Goal: Task Accomplishment & Management: Manage account settings

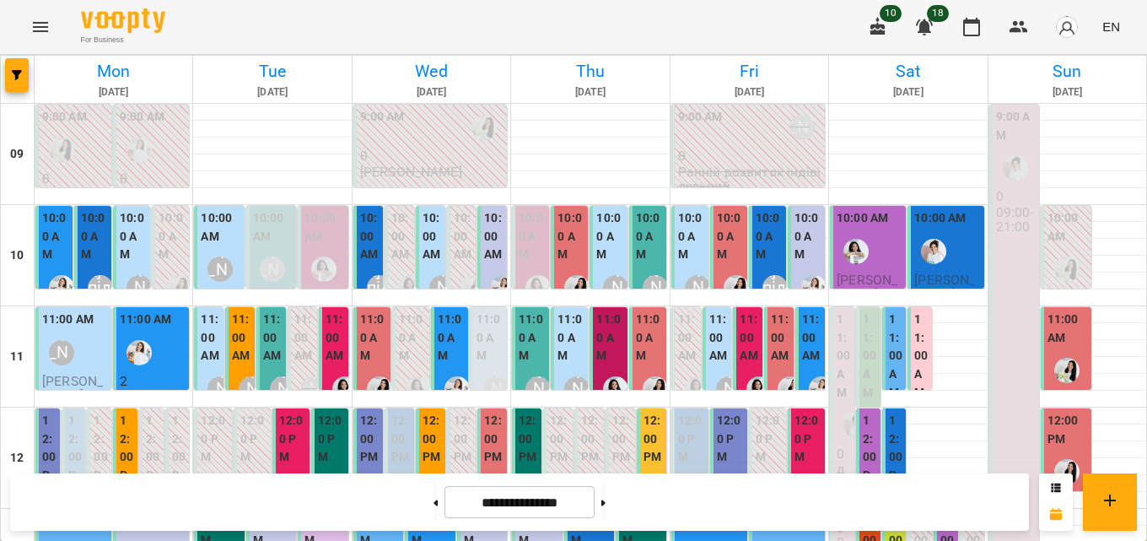
click at [1109, 22] on span "EN" at bounding box center [1111, 27] width 18 height 18
click at [1082, 97] on div "Українська" at bounding box center [1080, 95] width 86 height 30
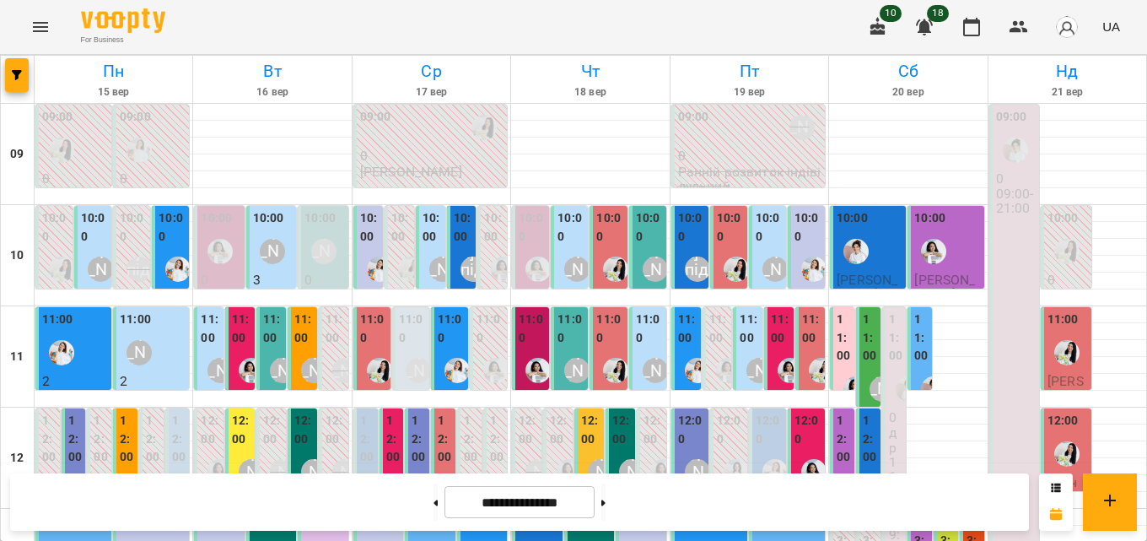
scroll to position [584, 0]
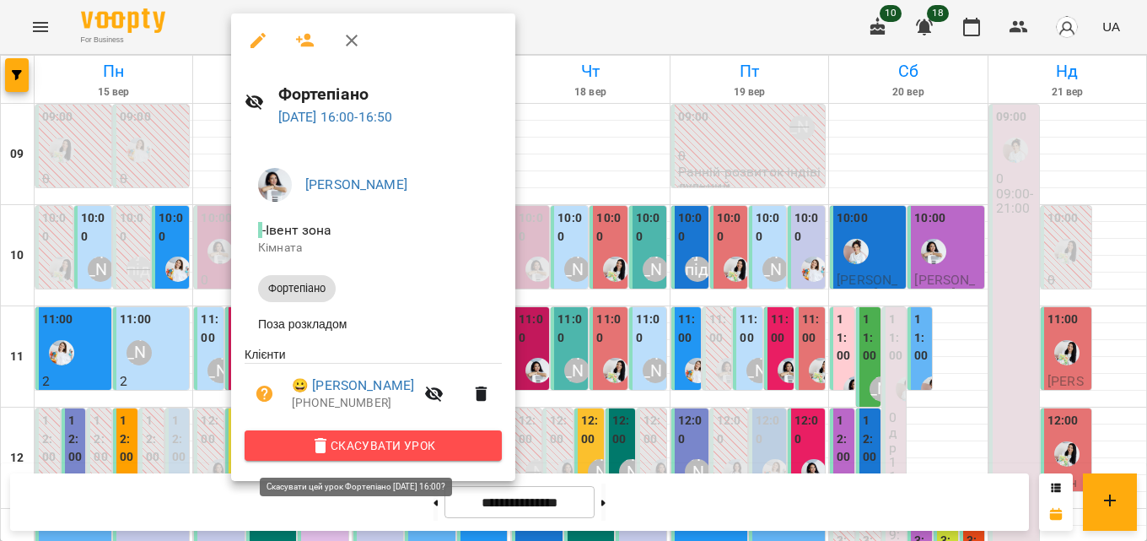
click at [404, 450] on span "Скасувати Урок" at bounding box center [373, 445] width 230 height 20
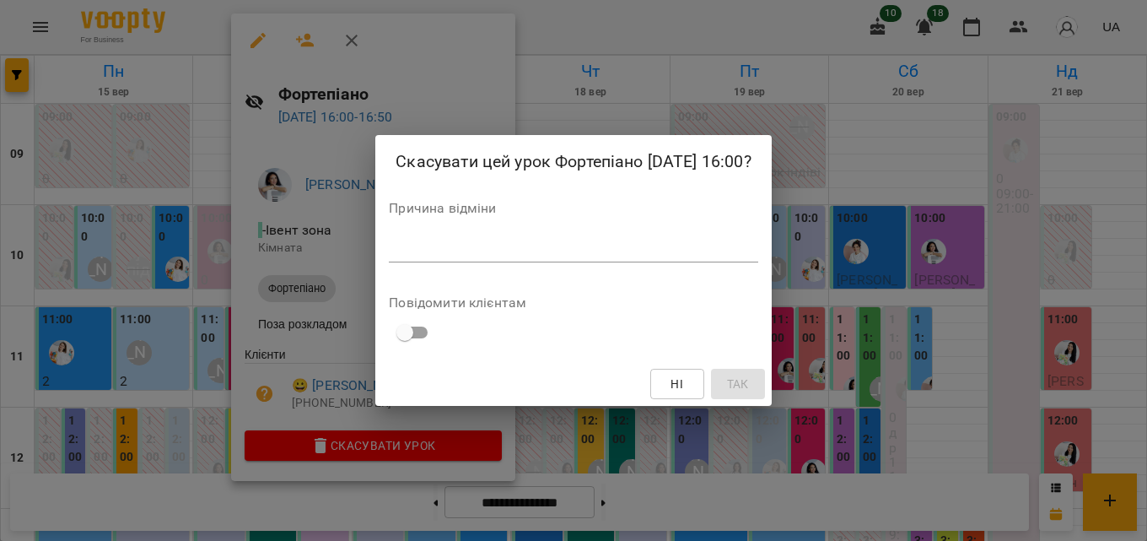
click at [555, 250] on textarea at bounding box center [573, 248] width 369 height 16
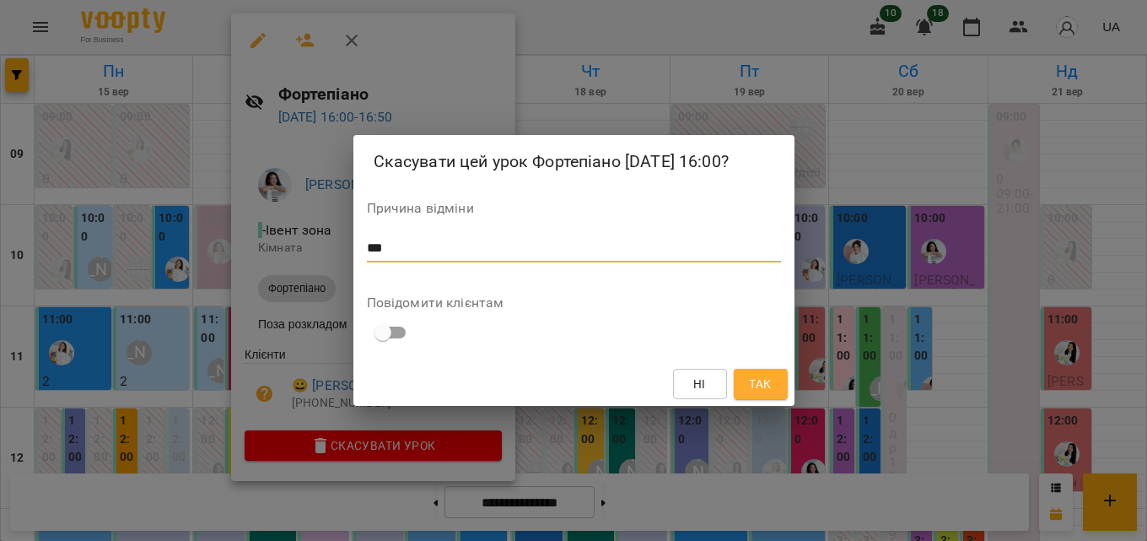
click at [778, 389] on button "Так" at bounding box center [761, 384] width 54 height 30
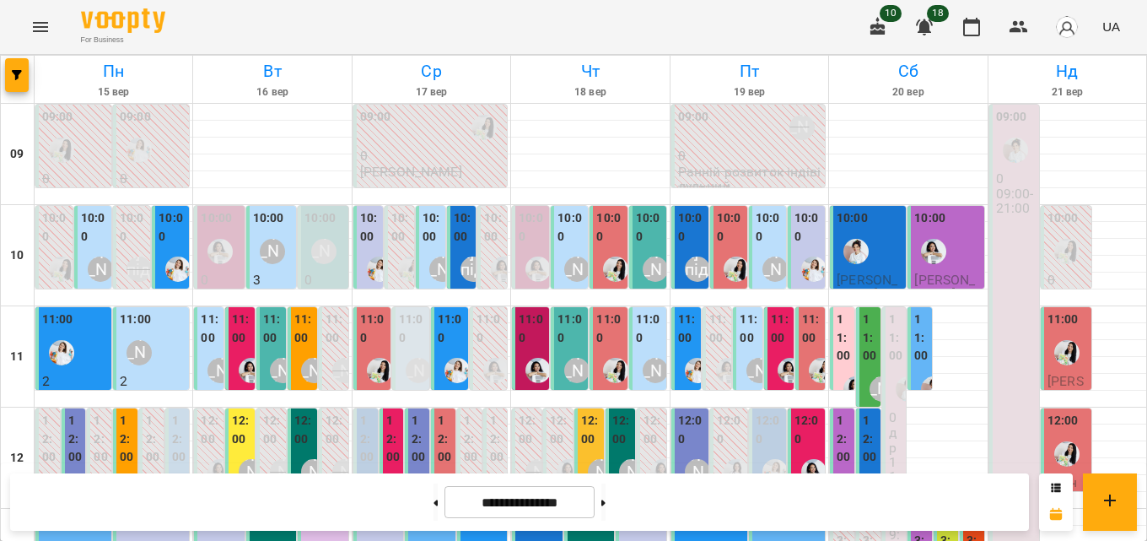
scroll to position [253, 0]
click at [914, 513] on label "13:00" at bounding box center [921, 540] width 14 height 55
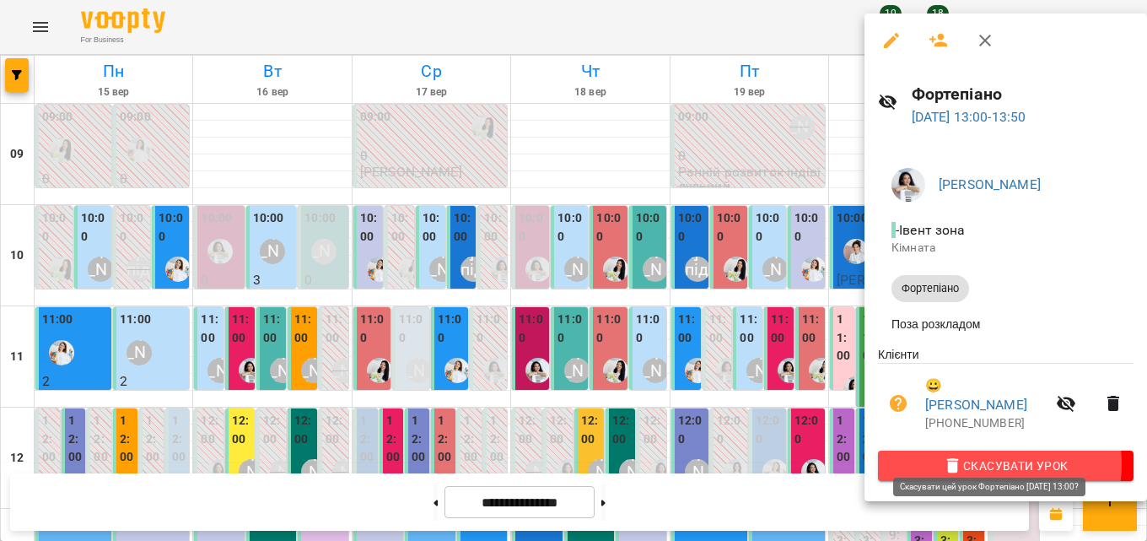
click at [984, 455] on span "Скасувати Урок" at bounding box center [1005, 465] width 229 height 20
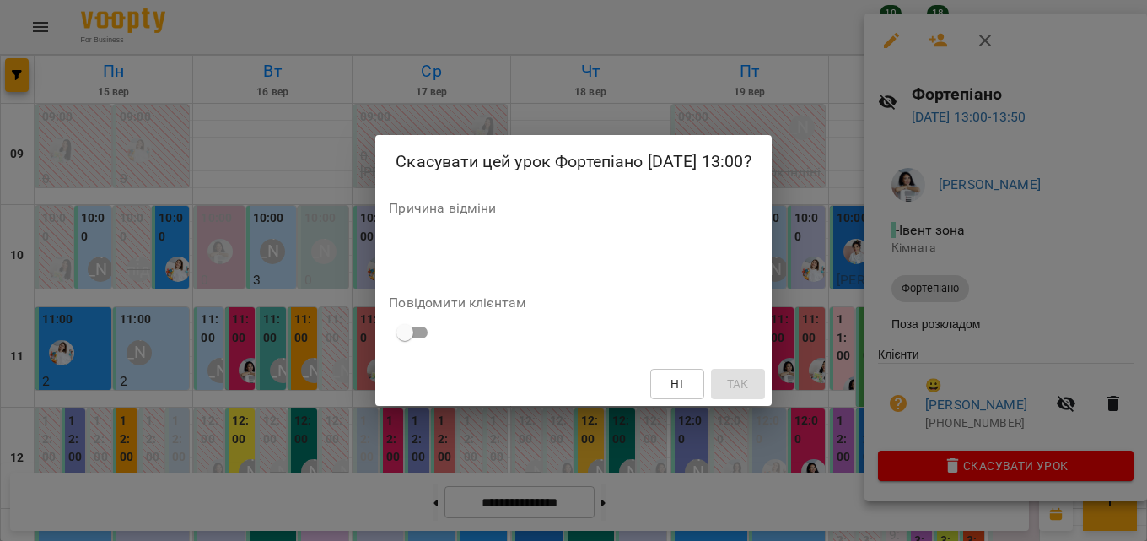
click at [456, 253] on textarea at bounding box center [573, 248] width 369 height 16
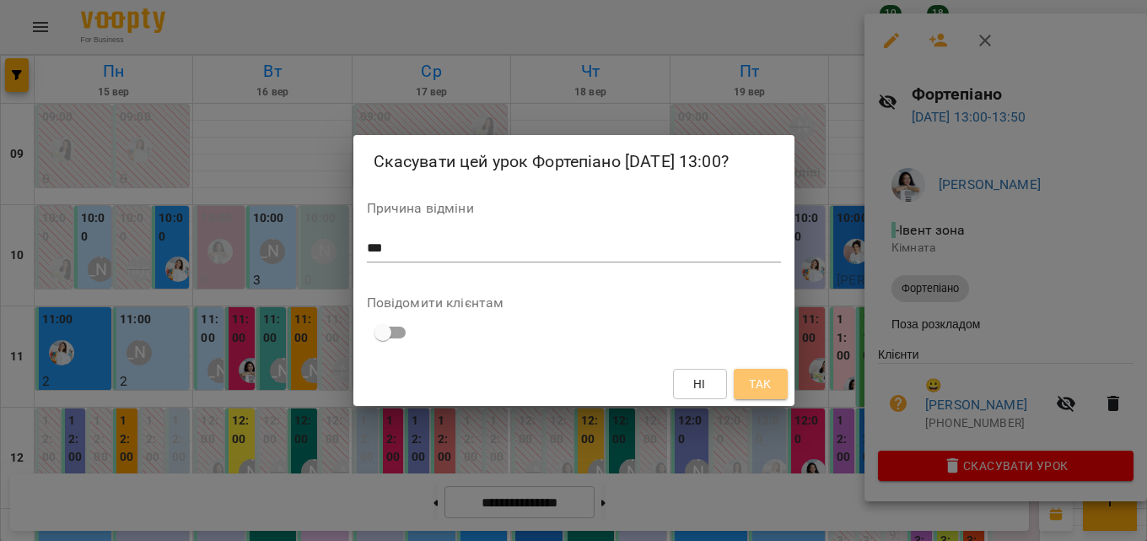
click at [781, 392] on button "Так" at bounding box center [761, 384] width 54 height 30
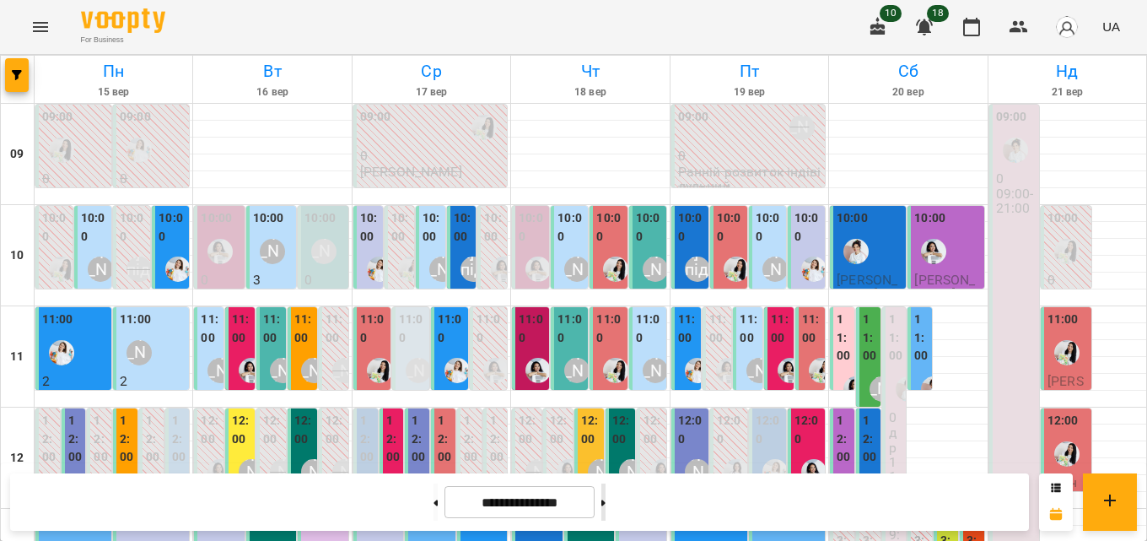
click at [606, 505] on button at bounding box center [603, 501] width 4 height 37
type input "**********"
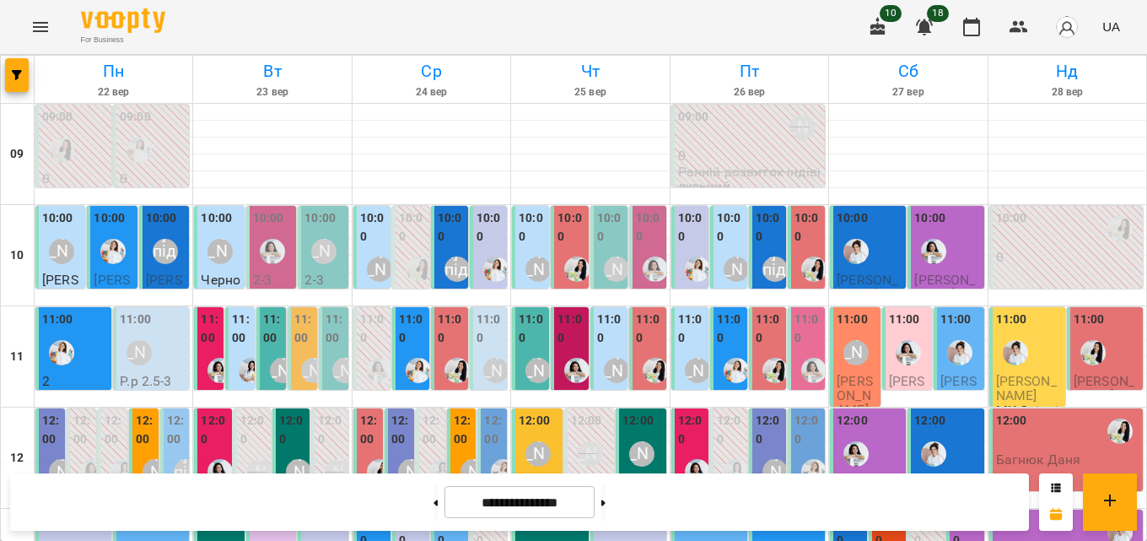
scroll to position [675, 0]
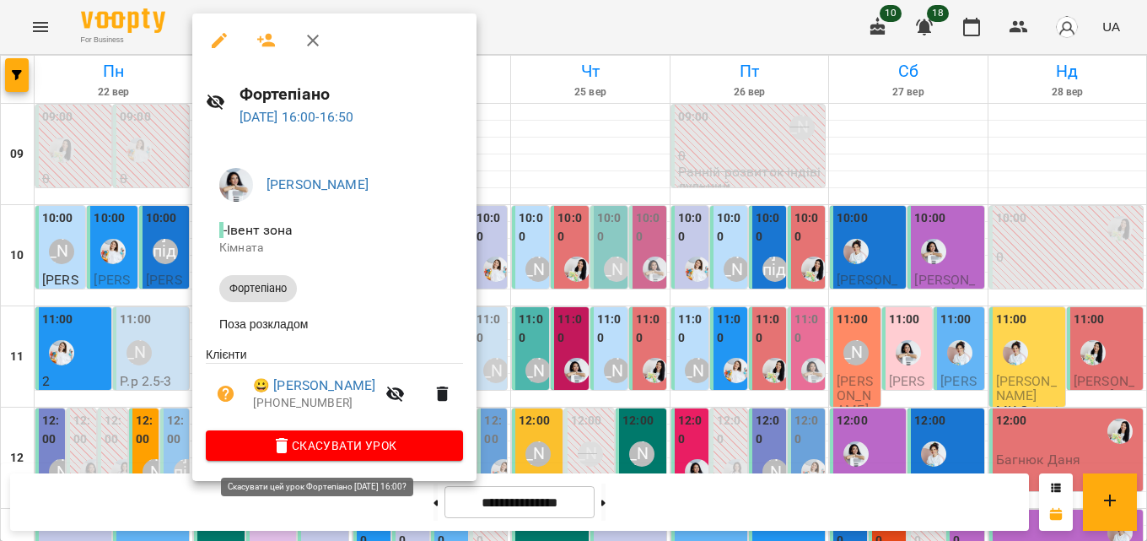
click at [301, 447] on span "Скасувати Урок" at bounding box center [334, 445] width 230 height 20
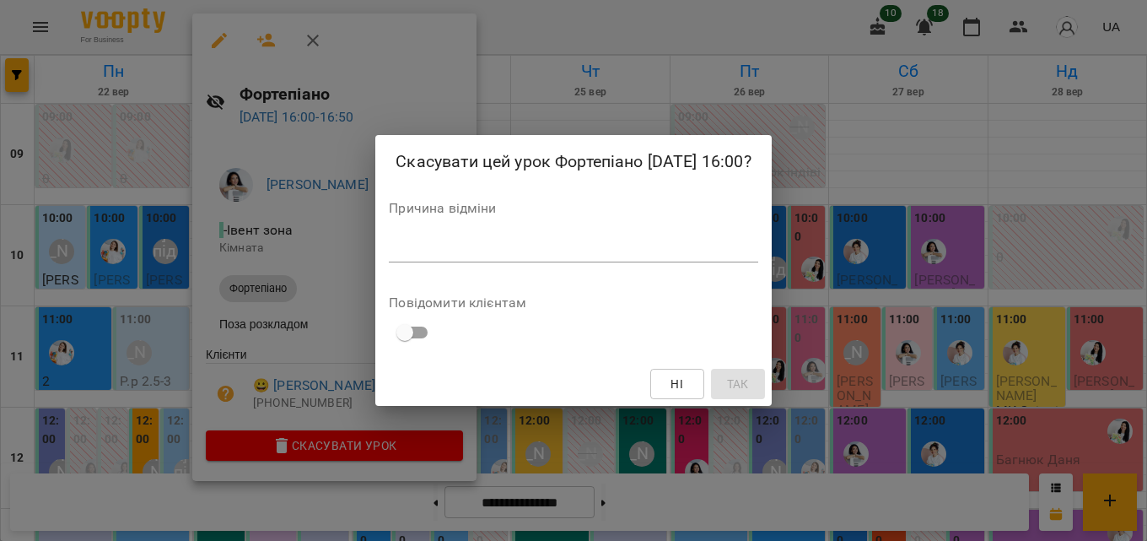
click at [483, 254] on textarea at bounding box center [573, 248] width 369 height 16
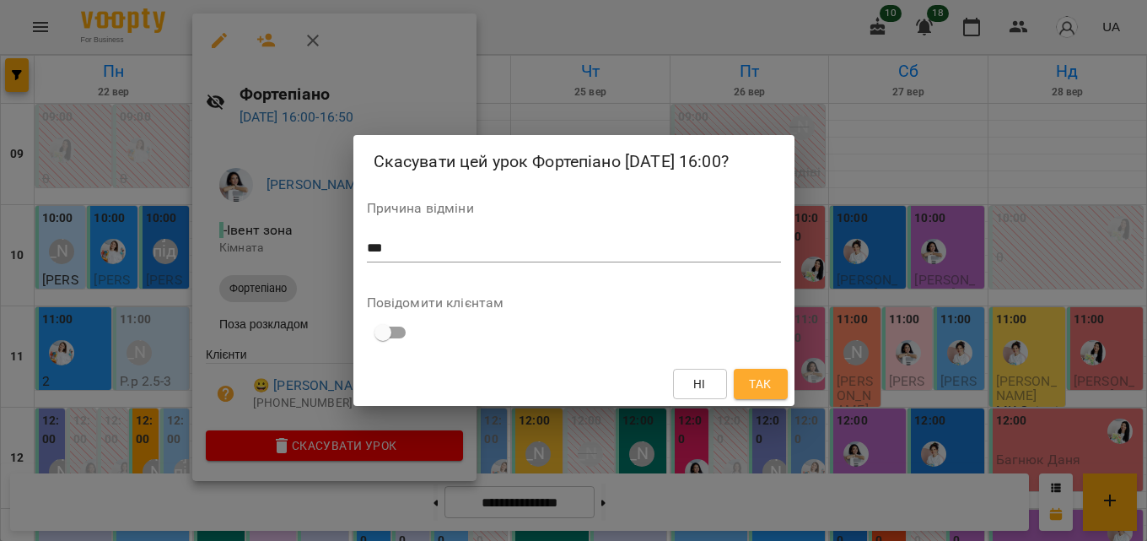
click at [777, 401] on div "Ні Так" at bounding box center [573, 384] width 441 height 44
click at [769, 387] on span "Так" at bounding box center [760, 384] width 22 height 20
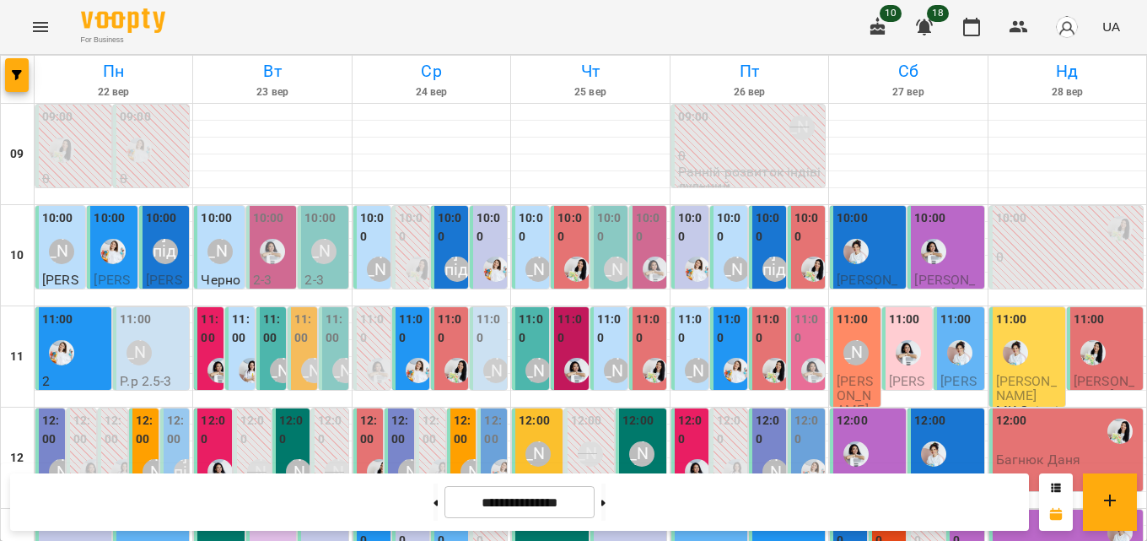
scroll to position [253, 0]
click at [963, 513] on div "13:00" at bounding box center [966, 533] width 27 height 40
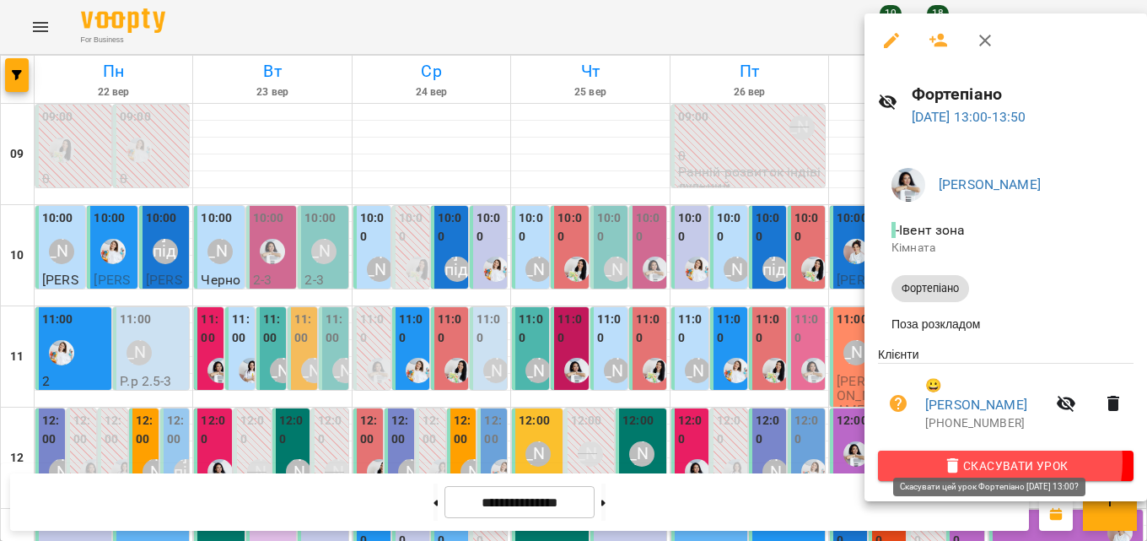
click at [983, 455] on span "Скасувати Урок" at bounding box center [1005, 465] width 229 height 20
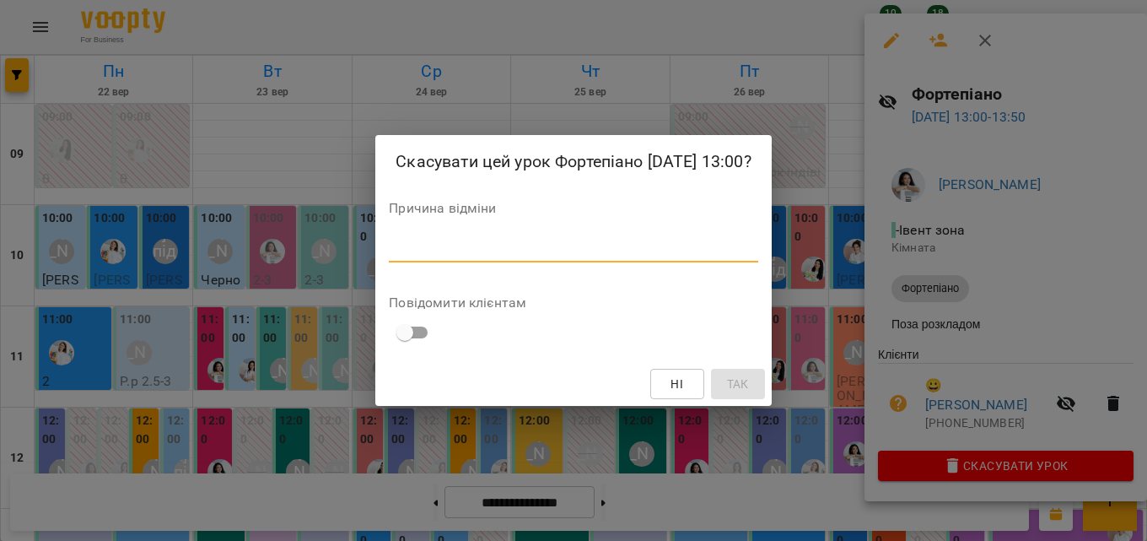
click at [614, 251] on textarea at bounding box center [573, 248] width 369 height 16
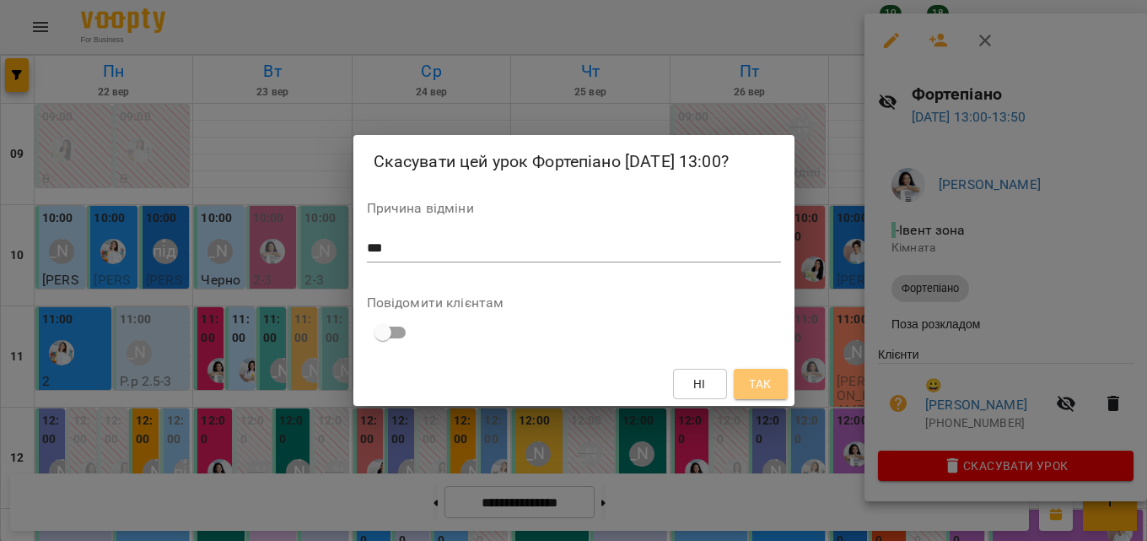
click at [774, 380] on button "Так" at bounding box center [761, 384] width 54 height 30
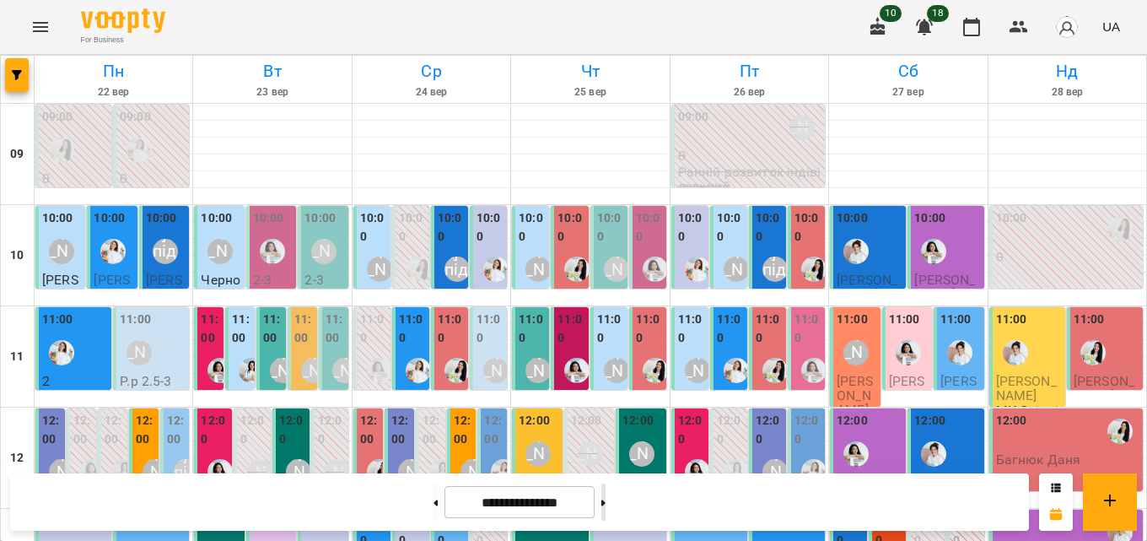
click at [606, 501] on icon at bounding box center [603, 502] width 4 height 7
type input "**********"
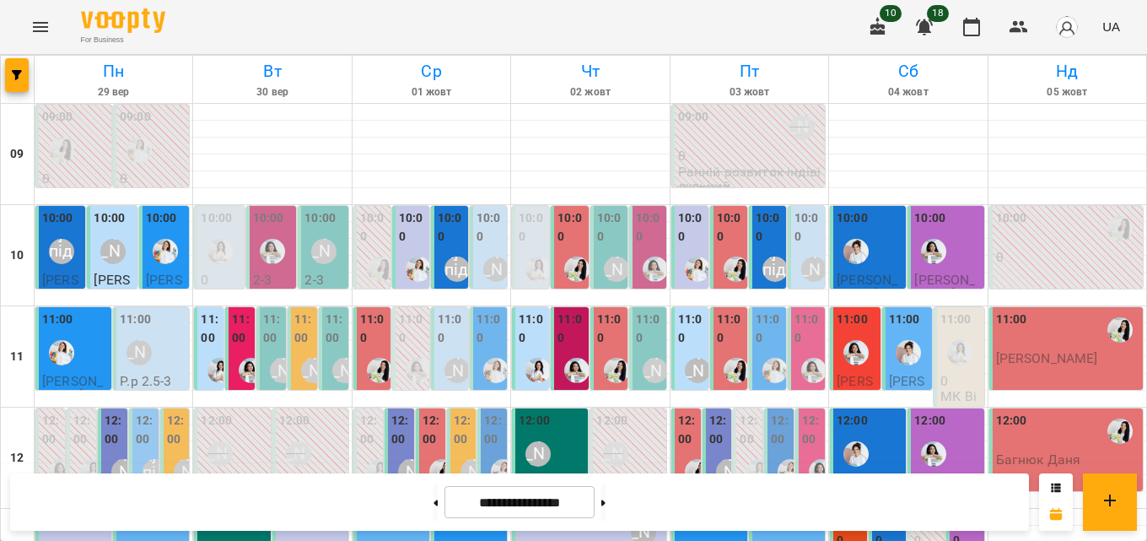
scroll to position [675, 0]
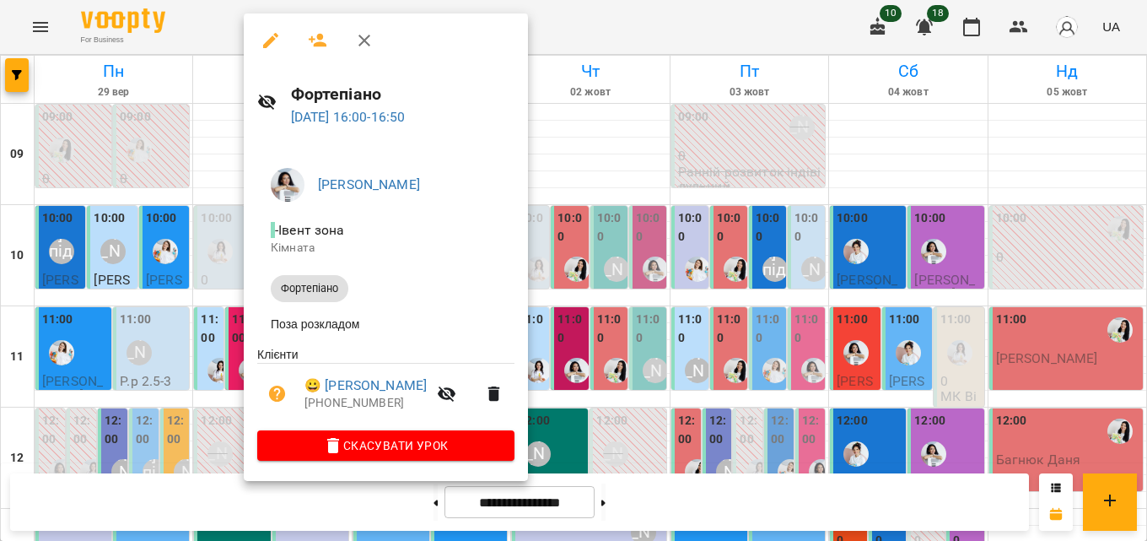
click at [377, 450] on span "Скасувати Урок" at bounding box center [386, 445] width 230 height 20
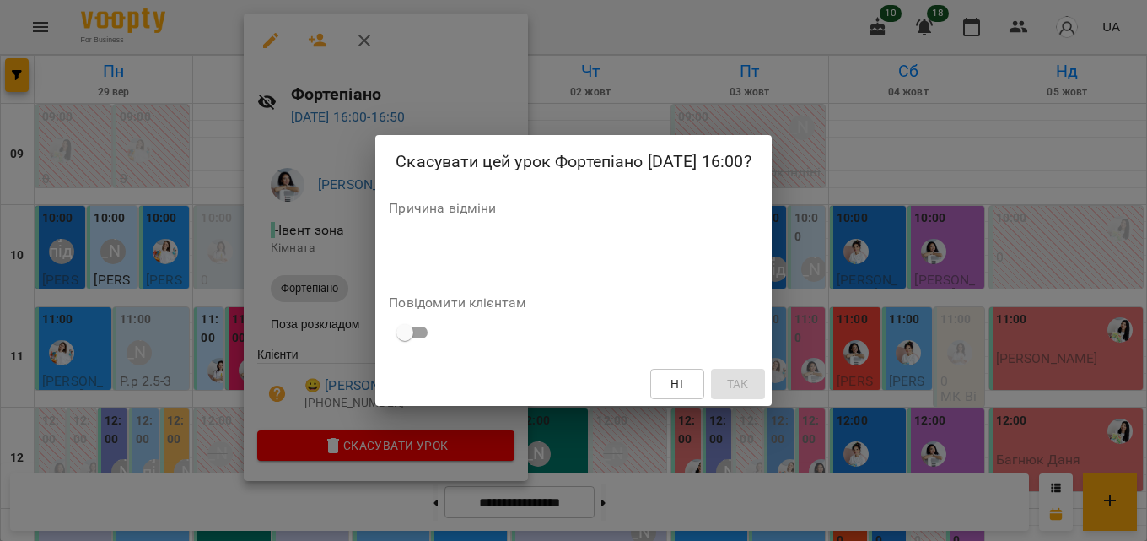
drag, startPoint x: 553, startPoint y: 229, endPoint x: 553, endPoint y: 245, distance: 16.0
click at [553, 244] on div "Причина відміни *" at bounding box center [573, 235] width 369 height 67
click at [553, 245] on textarea at bounding box center [573, 248] width 369 height 16
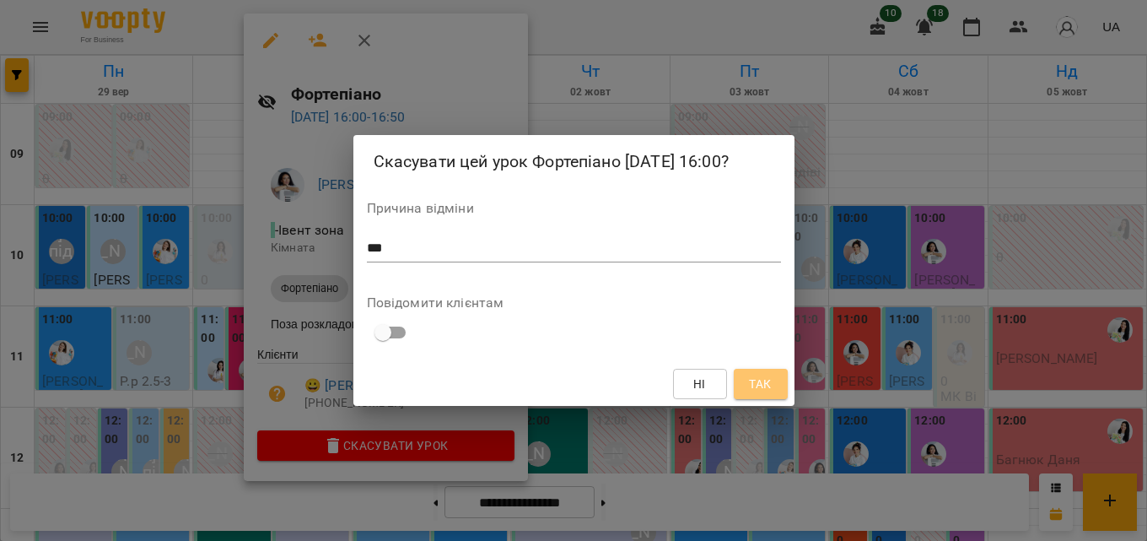
click at [750, 374] on span "Так" at bounding box center [760, 384] width 22 height 20
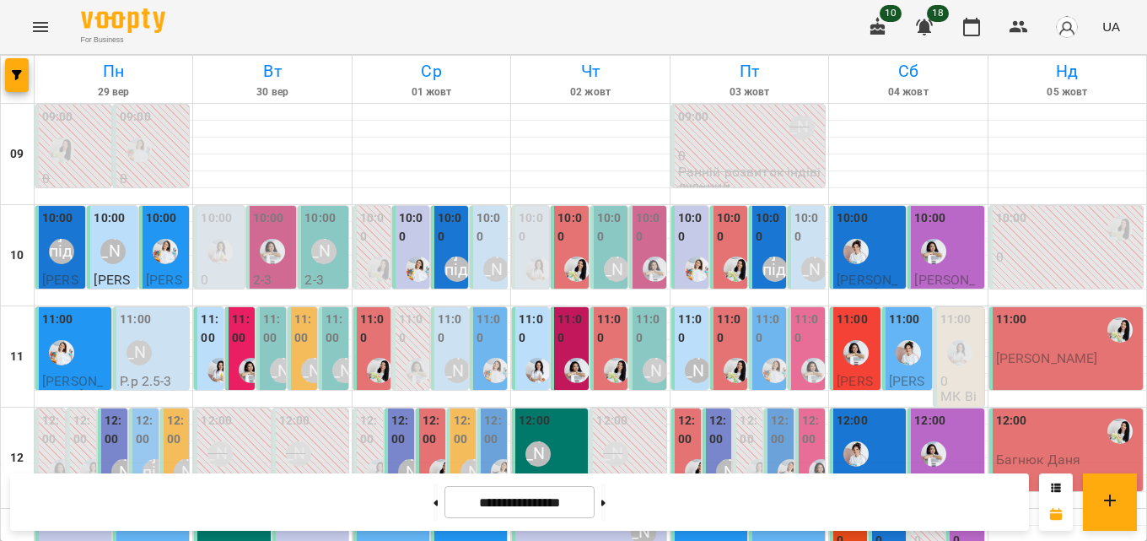
scroll to position [253, 0]
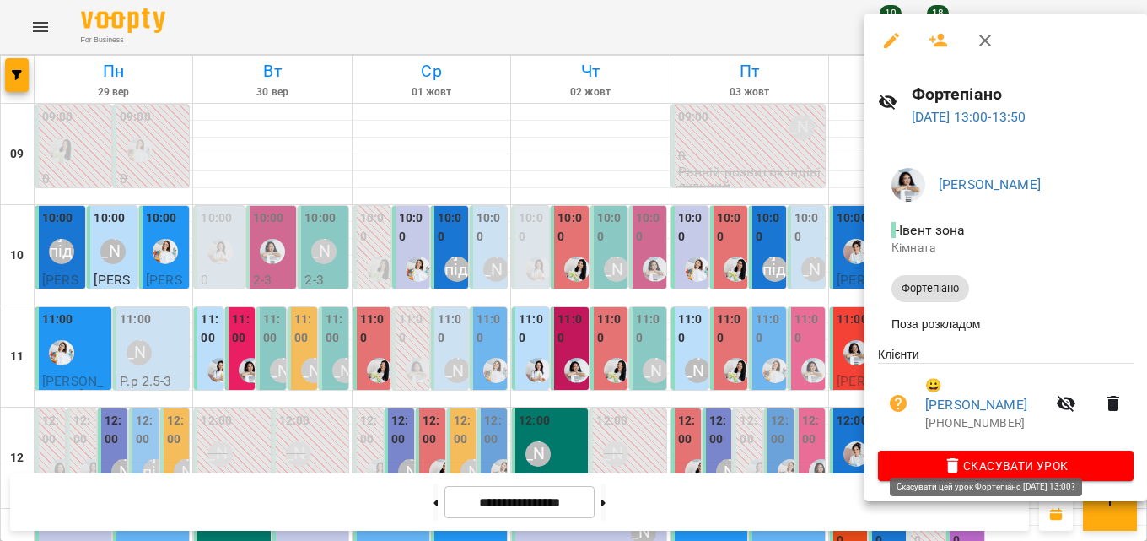
click at [953, 455] on icon "button" at bounding box center [953, 465] width 20 height 20
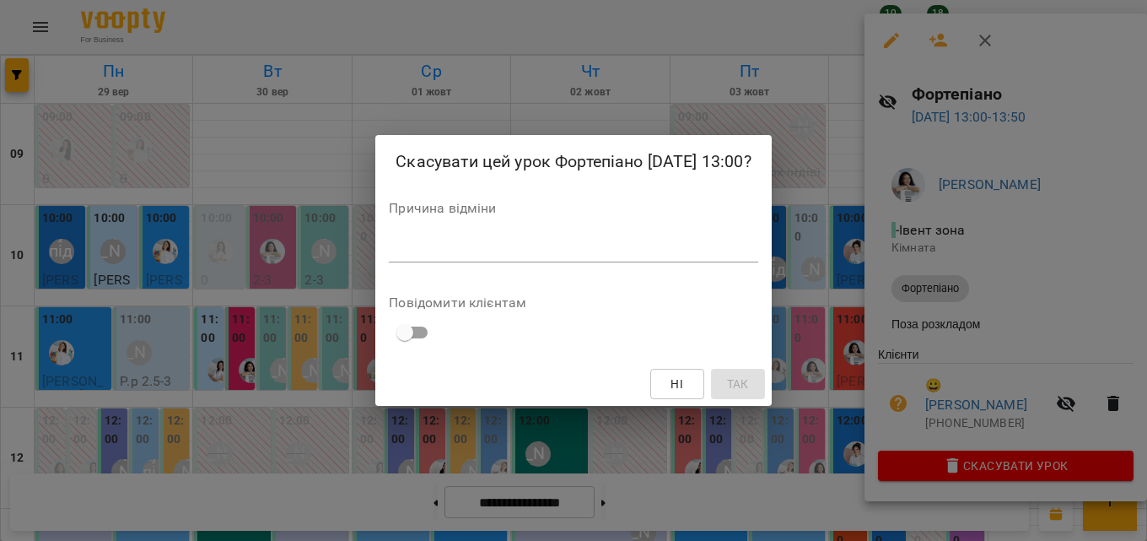
click at [687, 257] on div "*" at bounding box center [573, 248] width 369 height 27
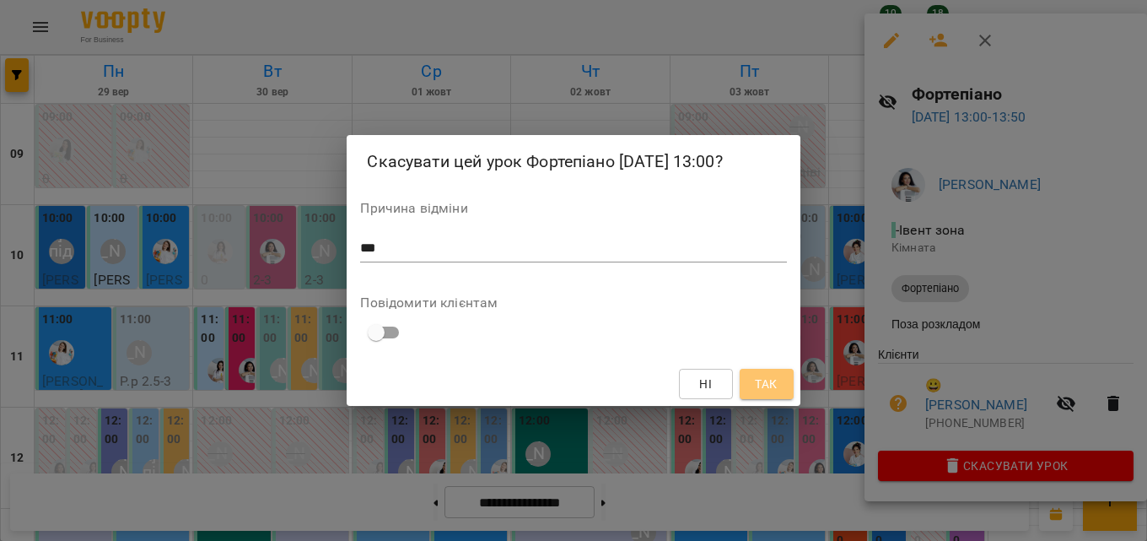
click at [762, 374] on span "Так" at bounding box center [766, 384] width 22 height 20
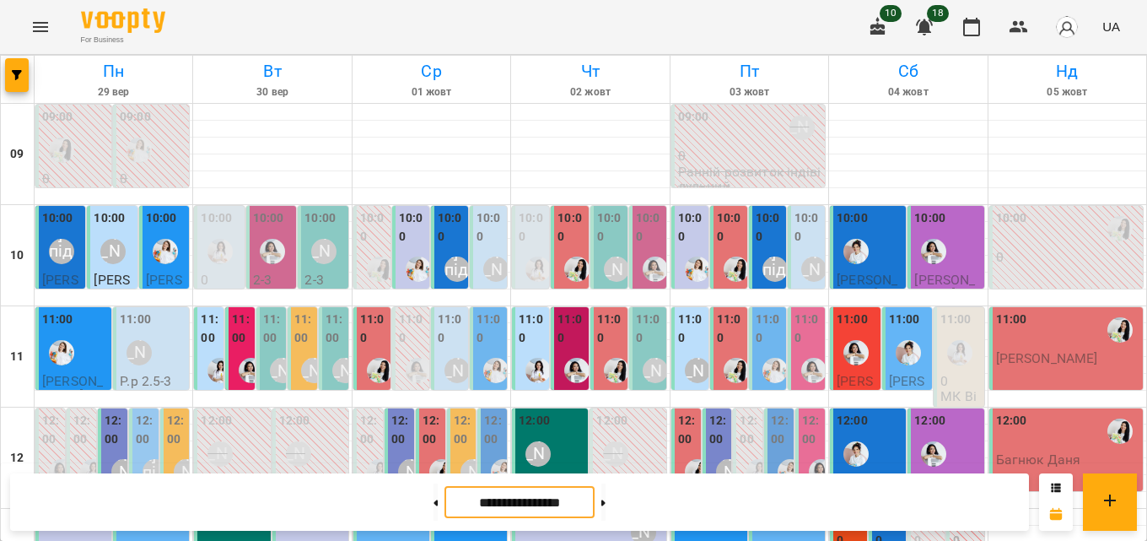
click at [475, 514] on input "**********" at bounding box center [519, 502] width 150 height 33
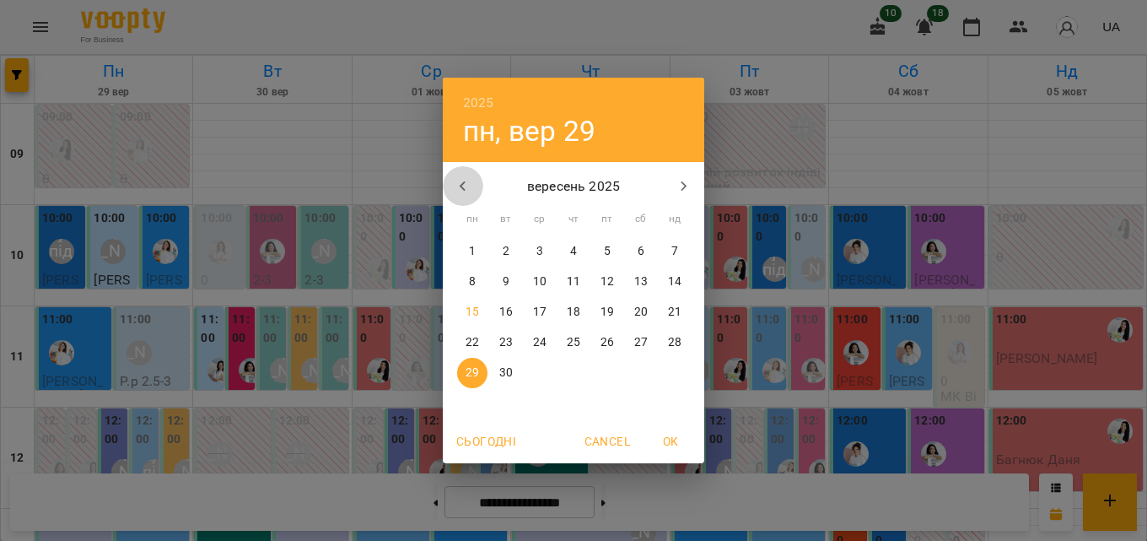
click at [469, 169] on button "button" at bounding box center [463, 186] width 40 height 40
click at [676, 164] on div "[DATE] пн вт ср чт пт сб нд" at bounding box center [573, 195] width 261 height 64
click at [681, 180] on icon "button" at bounding box center [684, 186] width 20 height 20
click at [484, 312] on span "15" at bounding box center [472, 312] width 30 height 17
type input "**********"
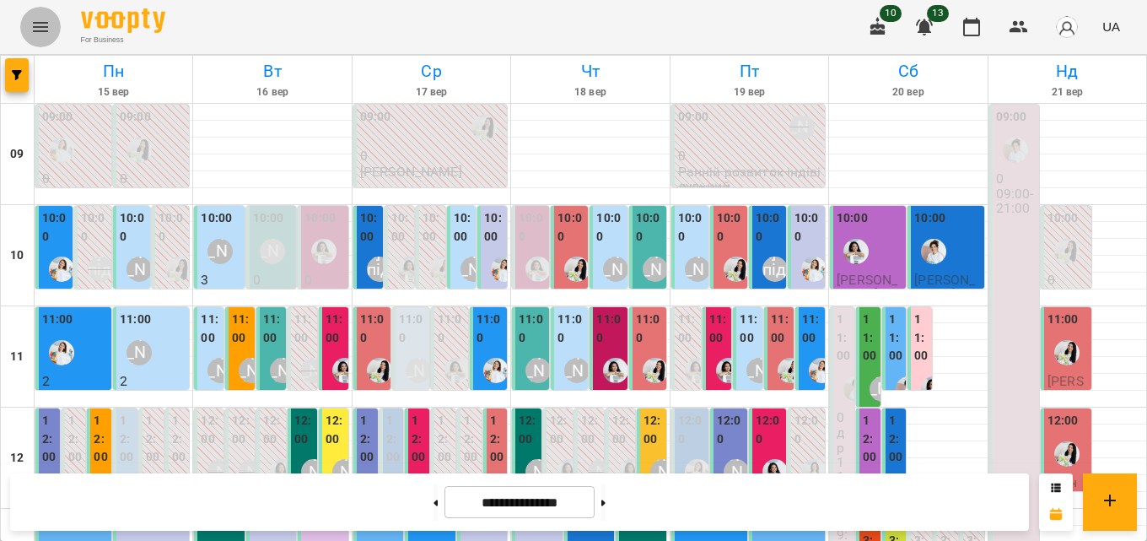
click at [43, 22] on icon "Menu" at bounding box center [40, 27] width 20 height 20
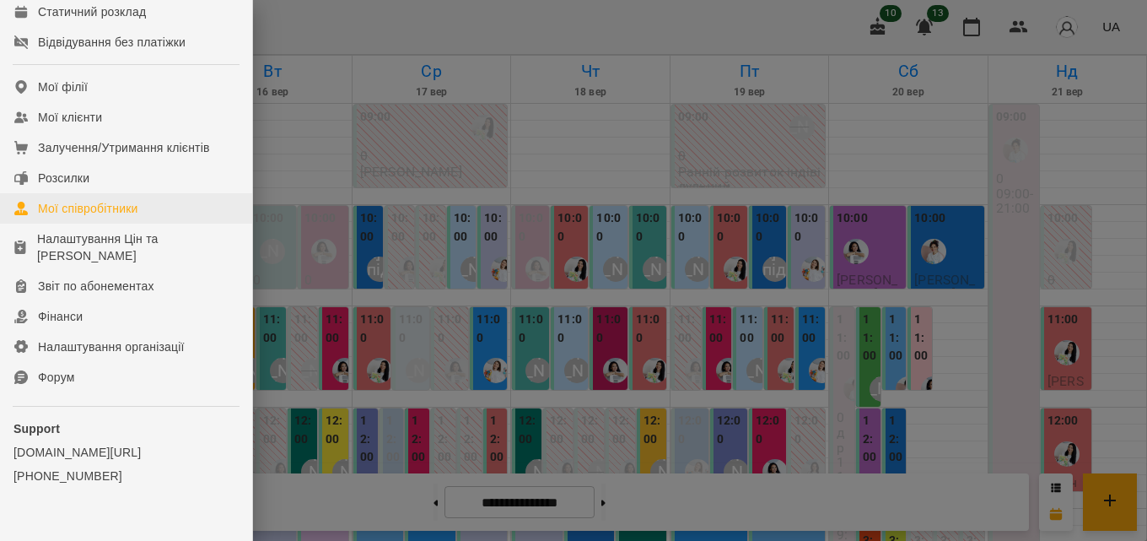
scroll to position [329, 0]
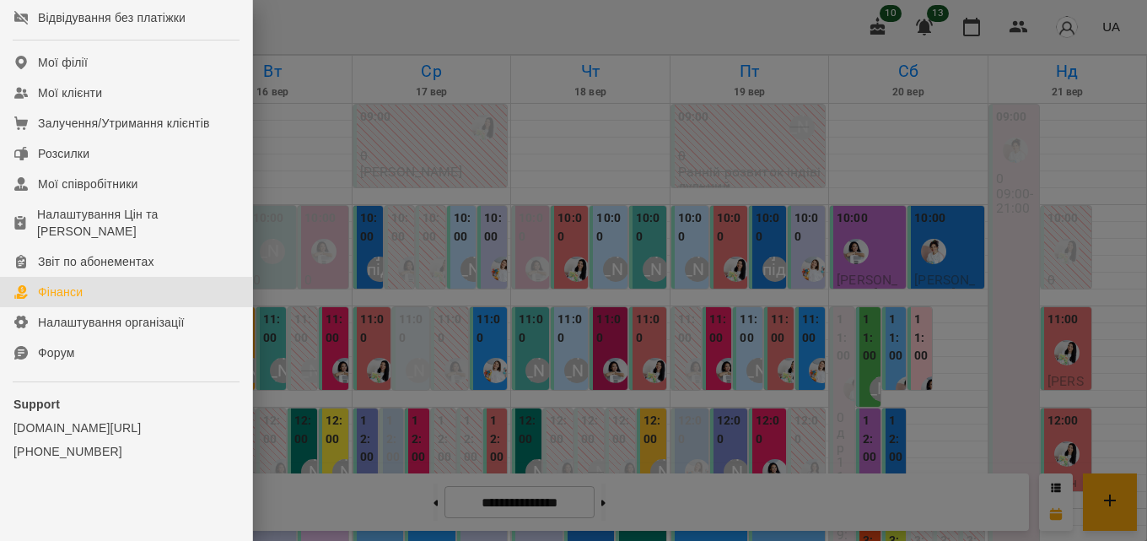
click at [81, 282] on link "Фінанси" at bounding box center [126, 292] width 252 height 30
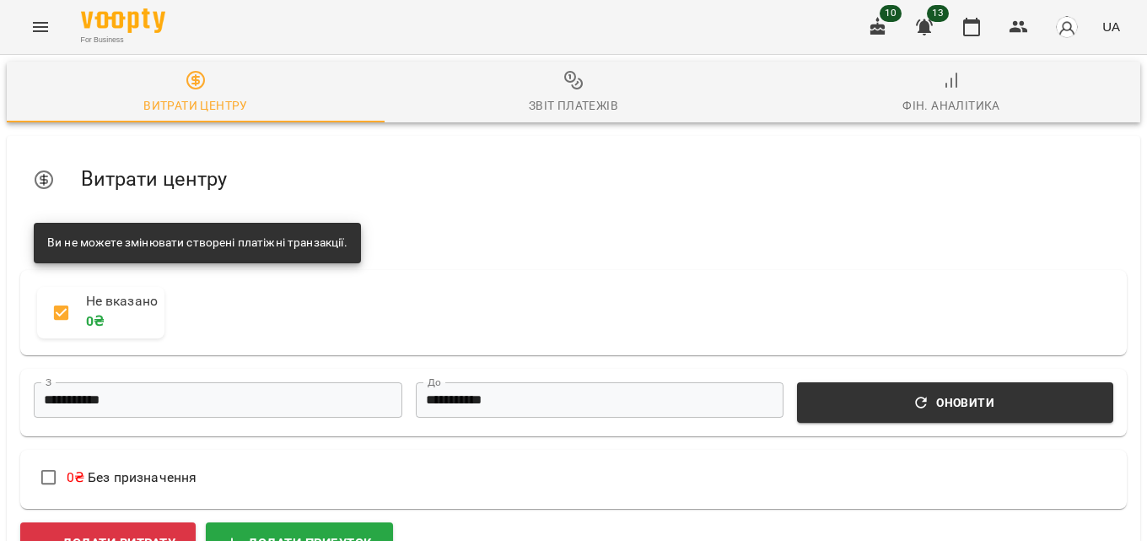
click at [566, 81] on circle "button" at bounding box center [570, 77] width 10 height 10
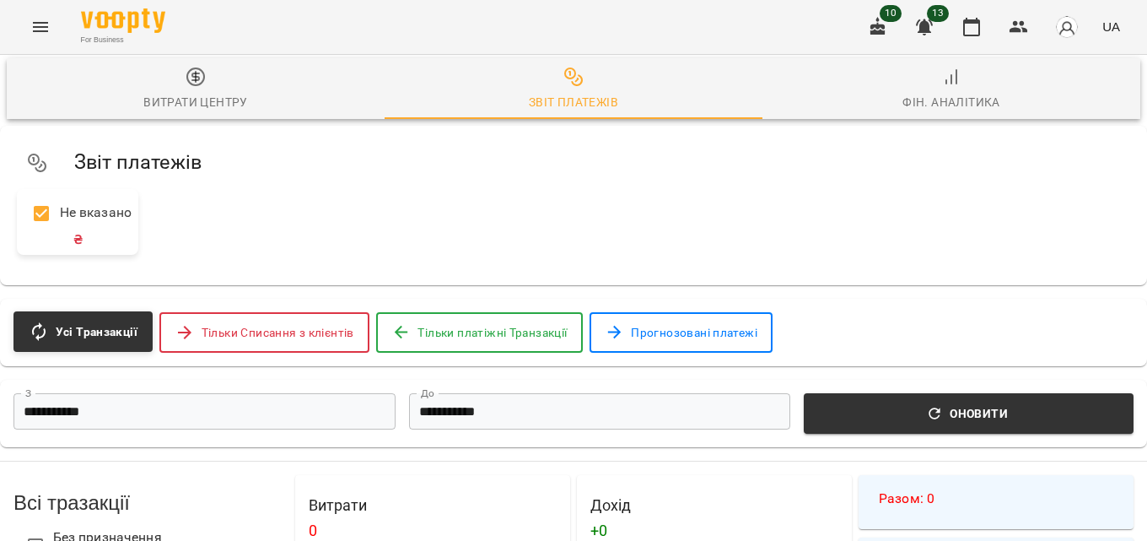
scroll to position [337, 0]
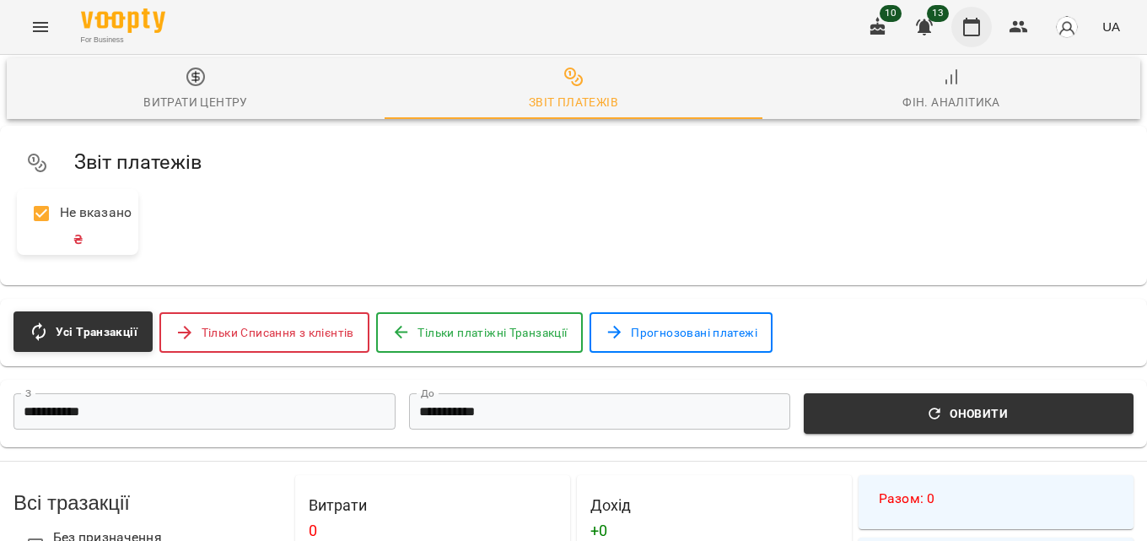
click at [967, 29] on icon "button" at bounding box center [971, 27] width 20 height 20
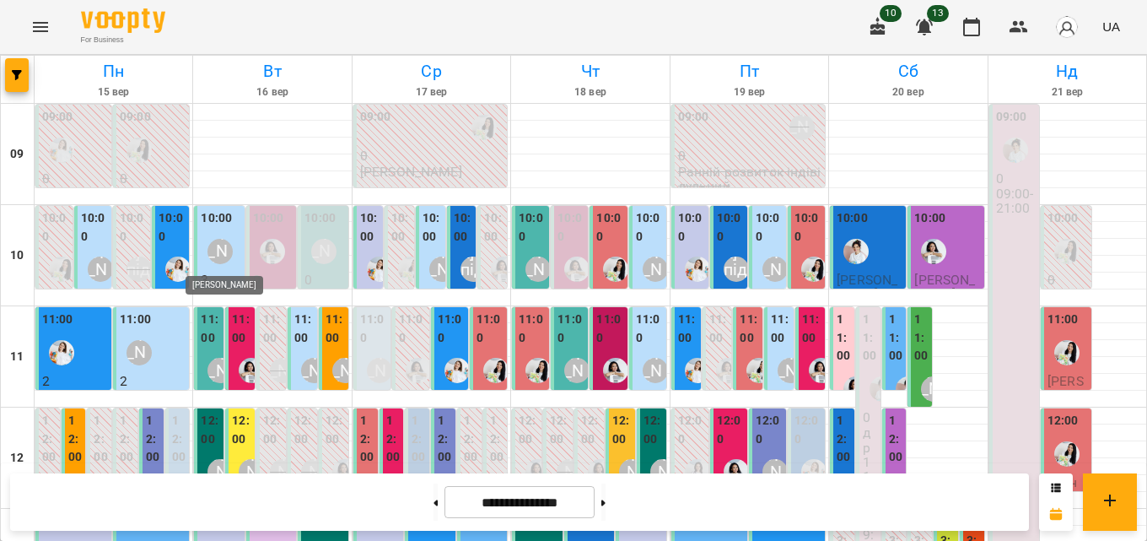
click at [222, 244] on div "[PERSON_NAME]" at bounding box center [219, 251] width 25 height 25
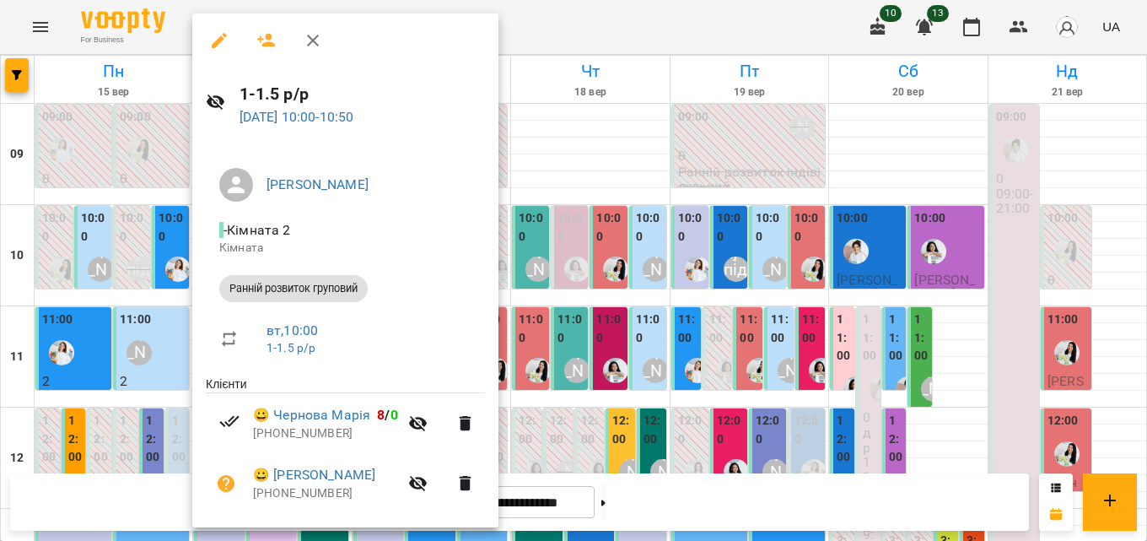
click at [605, 352] on div at bounding box center [573, 270] width 1147 height 541
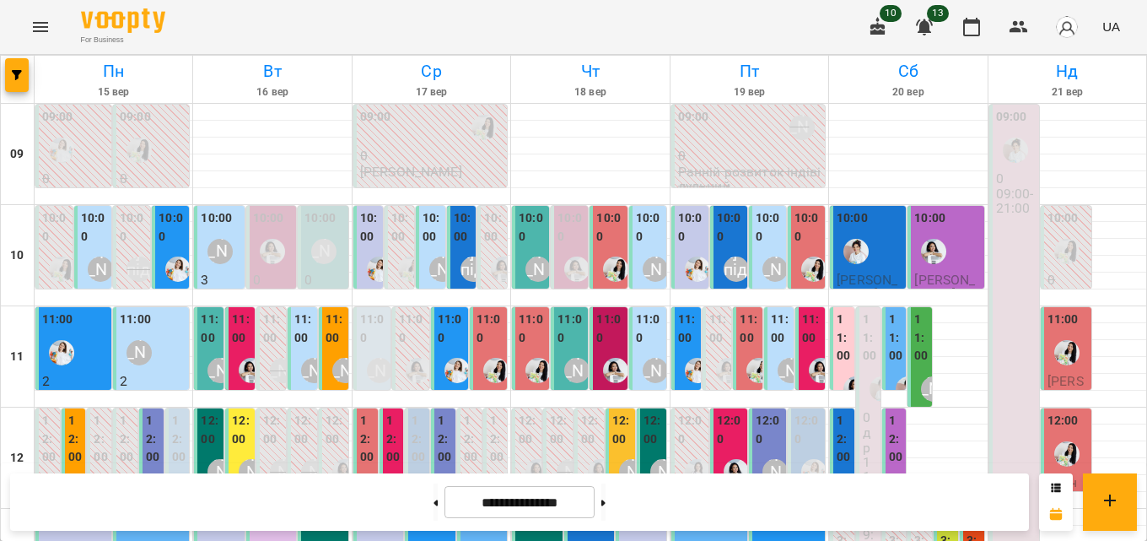
click at [243, 330] on label "11:00" at bounding box center [241, 328] width 19 height 36
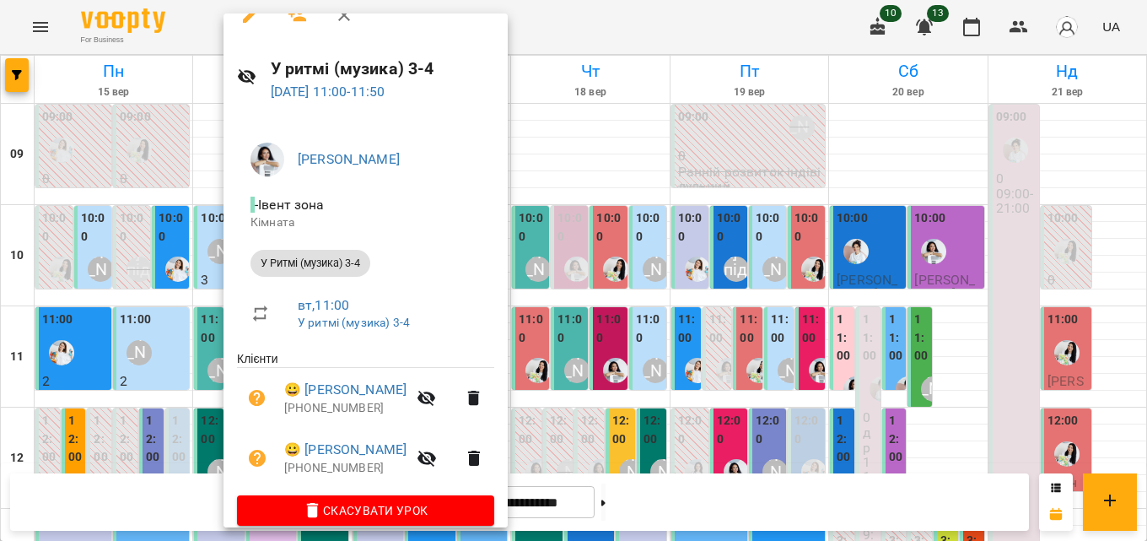
scroll to position [46, 0]
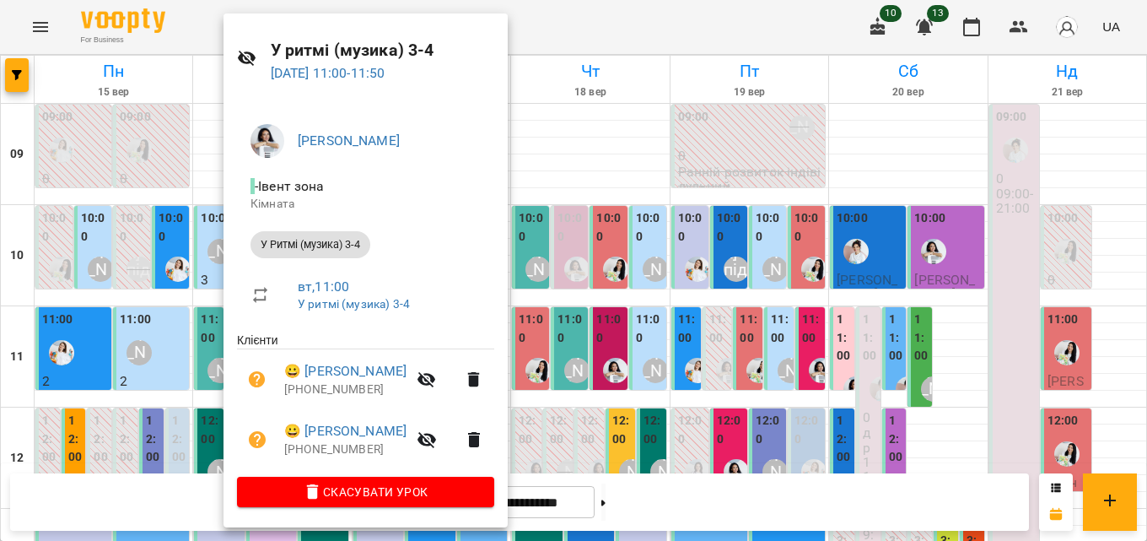
drag, startPoint x: 621, startPoint y: 327, endPoint x: 79, endPoint y: 158, distance: 567.4
click at [622, 327] on div at bounding box center [573, 270] width 1147 height 541
